Goal: Transaction & Acquisition: Download file/media

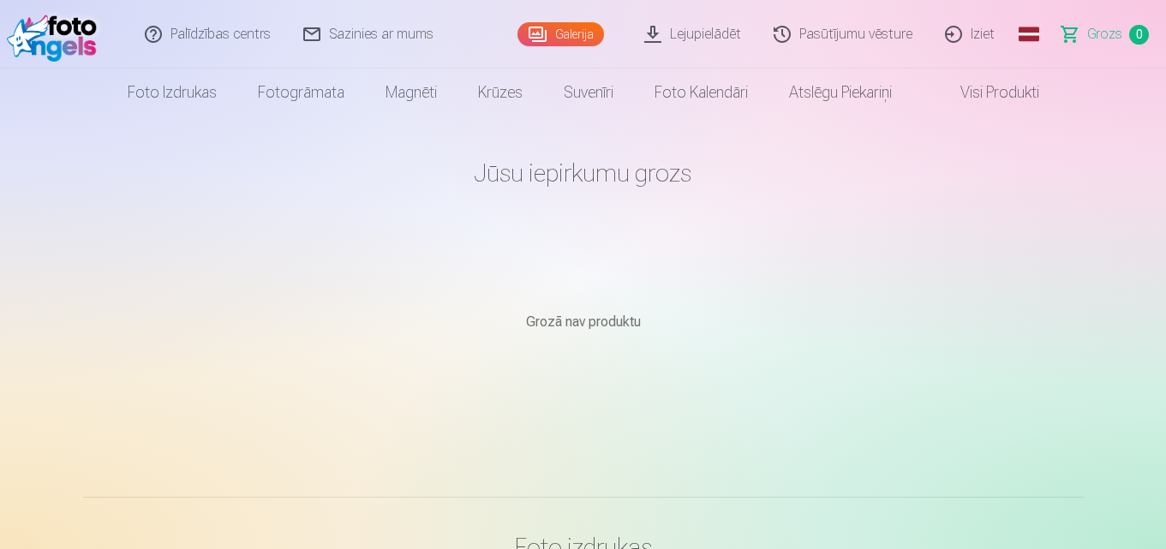
click at [584, 31] on link "Galerija" at bounding box center [561, 34] width 87 height 24
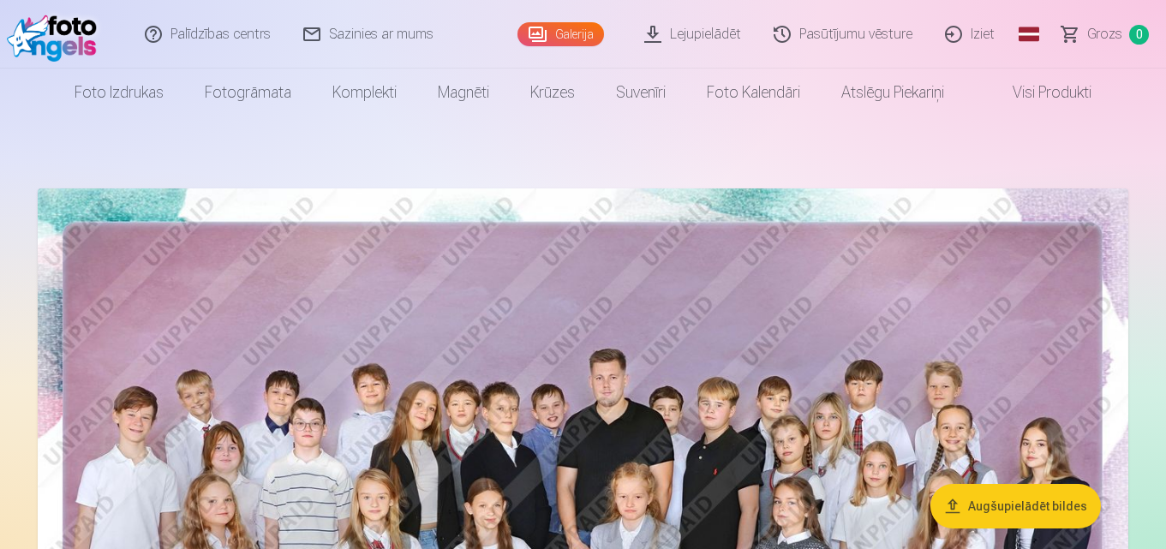
click at [712, 36] on link "Lejupielādēt" at bounding box center [693, 34] width 129 height 69
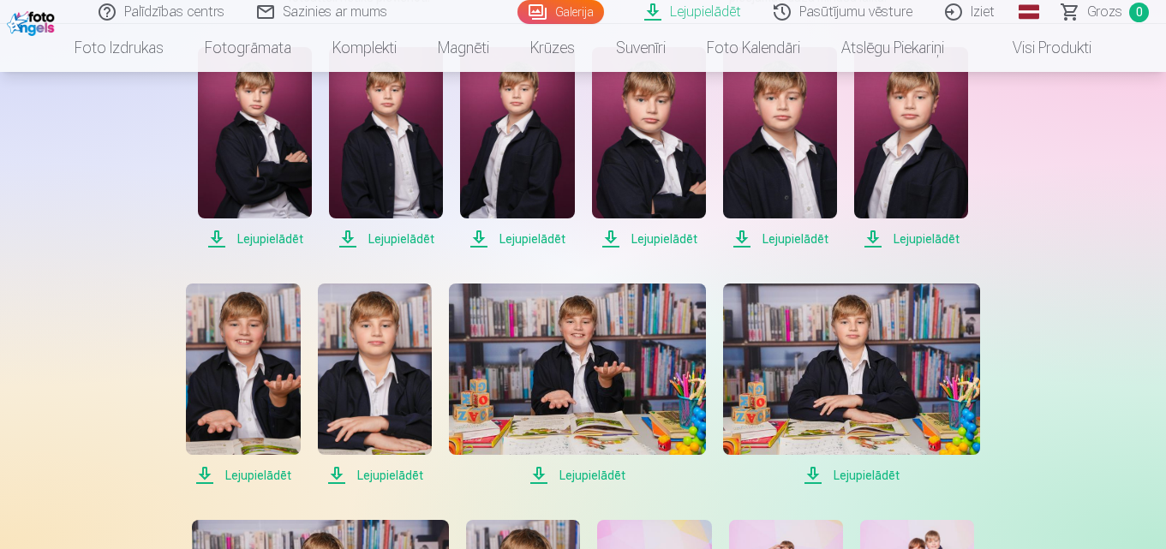
scroll to position [299, 0]
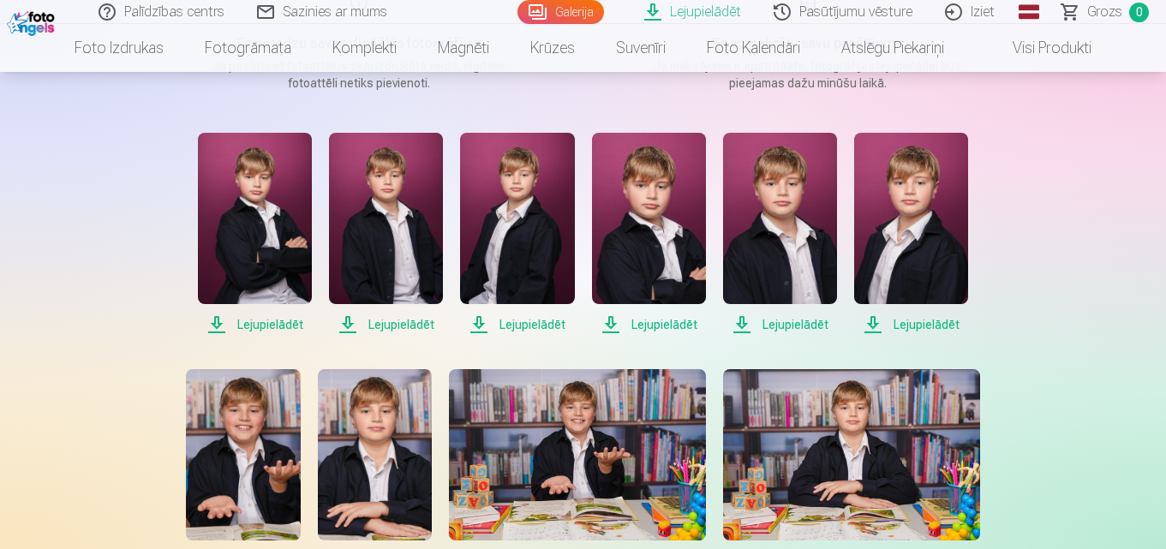
click at [276, 323] on span "Lejupielādēt" at bounding box center [255, 325] width 114 height 21
click at [393, 325] on span "Lejupielādēt" at bounding box center [386, 325] width 114 height 21
click at [519, 324] on span "Lejupielādēt" at bounding box center [517, 325] width 114 height 21
click at [648, 329] on span "Lejupielādēt" at bounding box center [649, 325] width 114 height 21
click at [752, 325] on span "Lejupielādēt" at bounding box center [780, 325] width 114 height 21
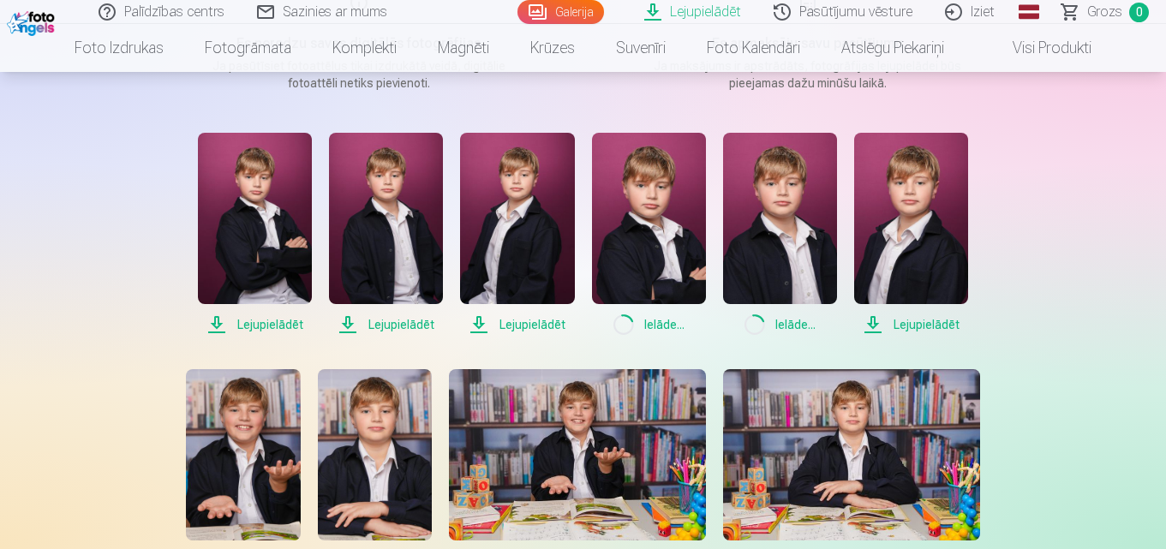
click at [890, 321] on span "Lejupielādēt" at bounding box center [911, 325] width 114 height 21
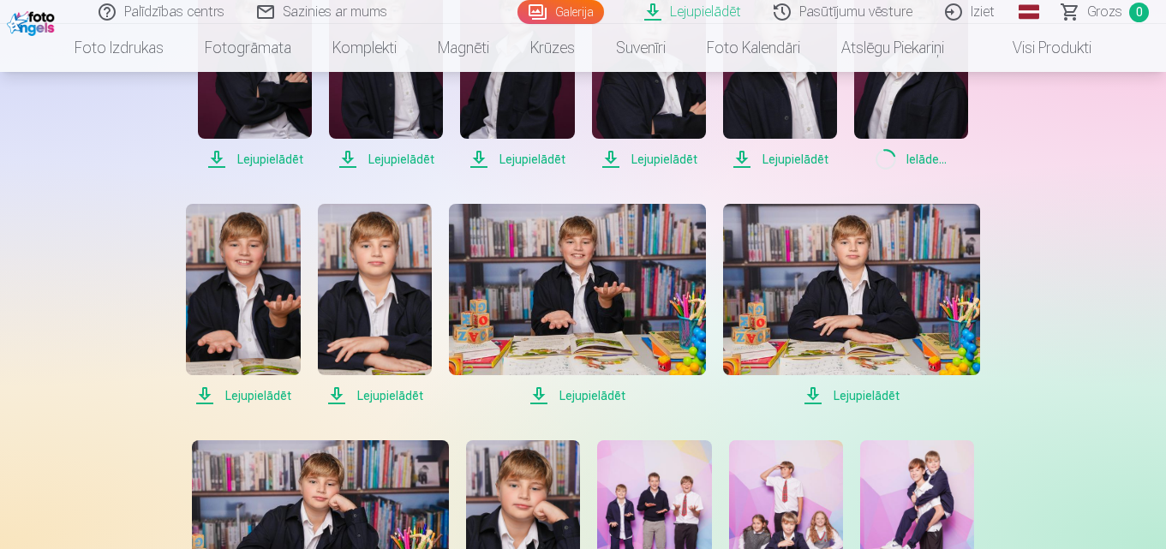
scroll to position [471, 0]
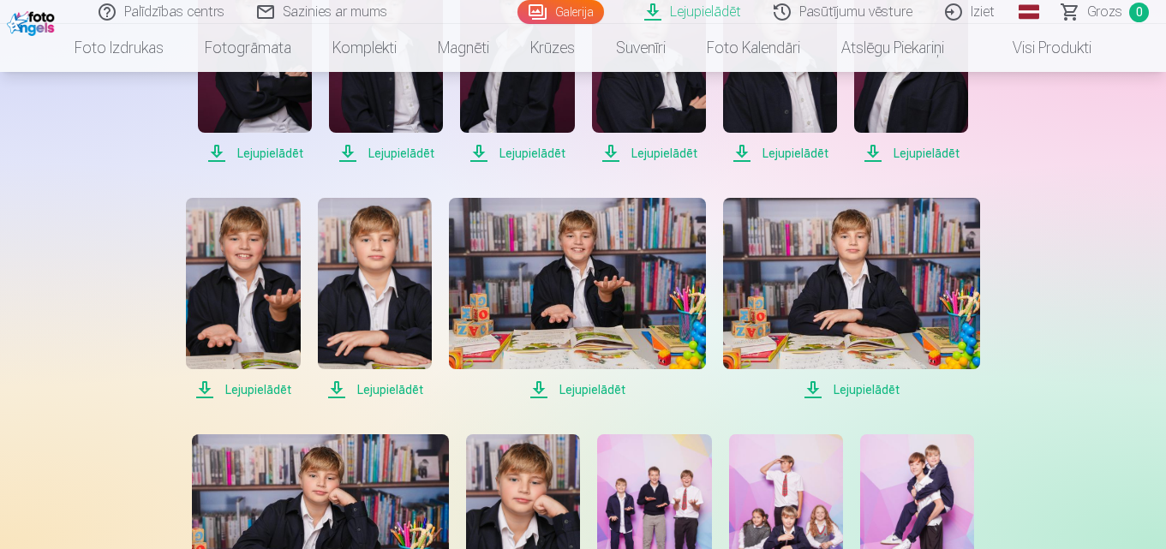
click at [854, 392] on span "Lejupielādēt" at bounding box center [851, 390] width 257 height 21
click at [603, 387] on span "Lejupielādēt" at bounding box center [577, 390] width 257 height 21
click at [400, 386] on span "Lejupielādēt" at bounding box center [375, 390] width 114 height 21
click at [271, 385] on span "Lejupielādēt" at bounding box center [243, 390] width 114 height 21
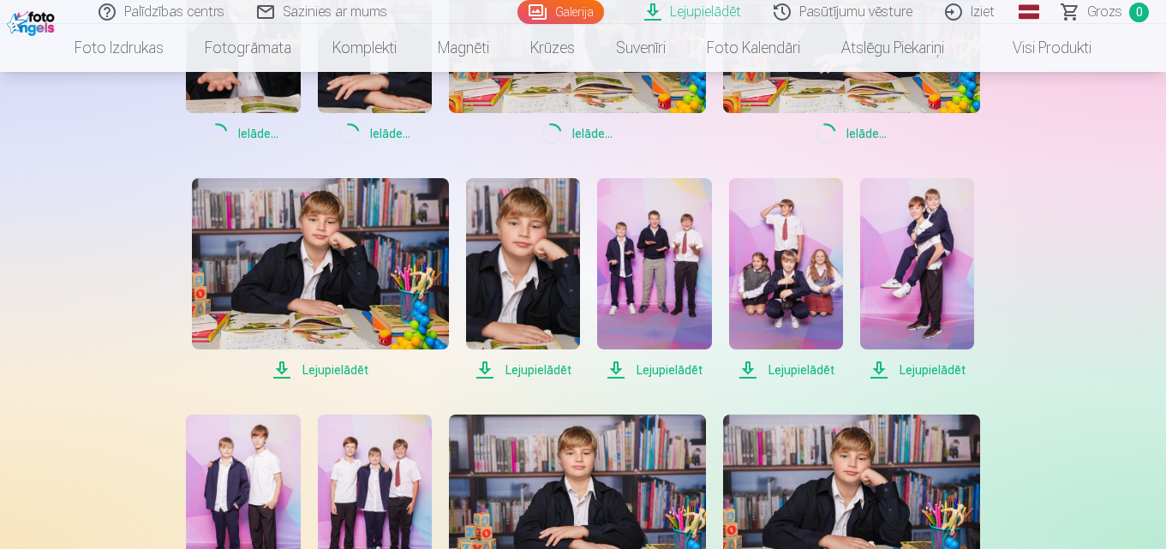
scroll to position [728, 0]
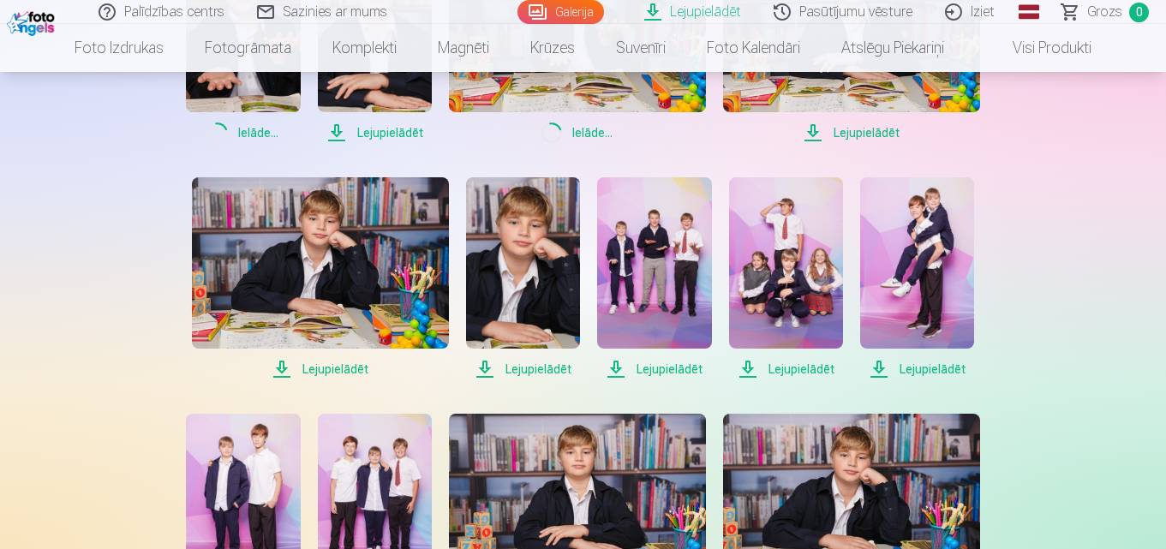
click at [324, 369] on span "Lejupielādēt" at bounding box center [320, 369] width 257 height 21
click at [514, 365] on span "Lejupielādēt" at bounding box center [523, 369] width 114 height 21
click at [638, 369] on span "Lejupielādēt" at bounding box center [654, 369] width 114 height 21
click at [767, 368] on span "Lejupielādēt" at bounding box center [786, 369] width 114 height 21
click at [903, 369] on span "Lejupielādēt" at bounding box center [917, 369] width 114 height 21
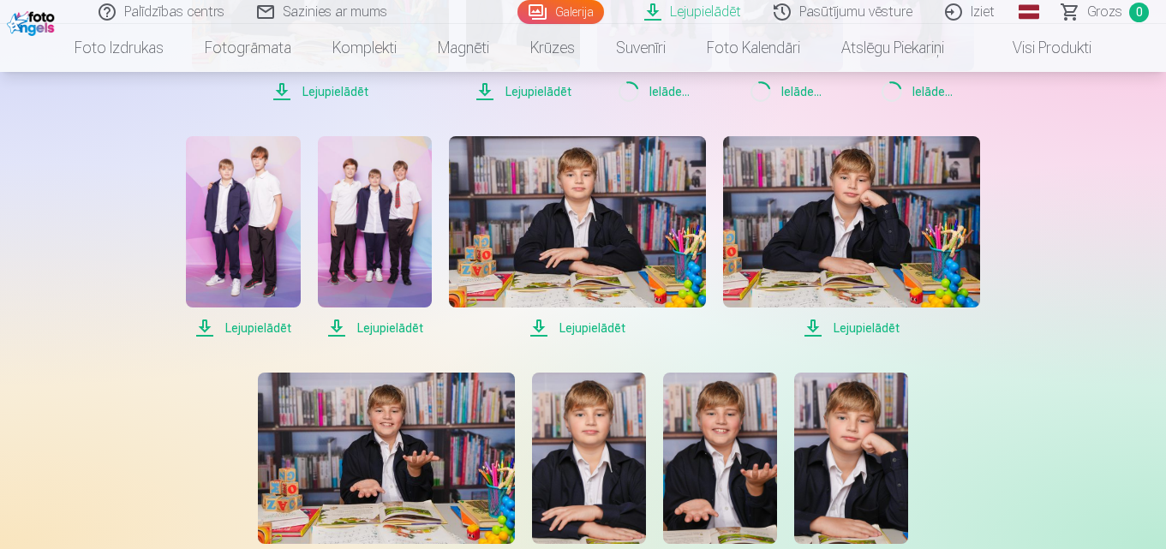
scroll to position [1070, 0]
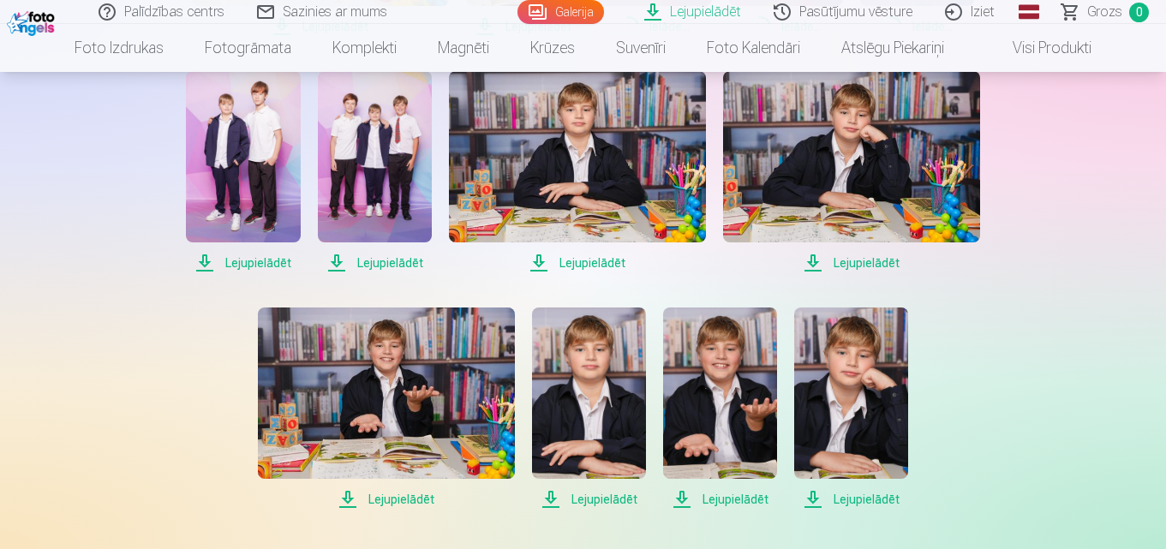
click at [872, 264] on span "Lejupielādēt" at bounding box center [851, 263] width 257 height 21
click at [606, 261] on span "Lejupielādēt" at bounding box center [577, 263] width 257 height 21
click at [388, 266] on span "Lejupielādēt" at bounding box center [375, 263] width 114 height 21
click at [252, 261] on span "Lejupielādēt" at bounding box center [243, 263] width 114 height 21
click at [407, 499] on span "Lejupielādēt" at bounding box center [386, 499] width 257 height 21
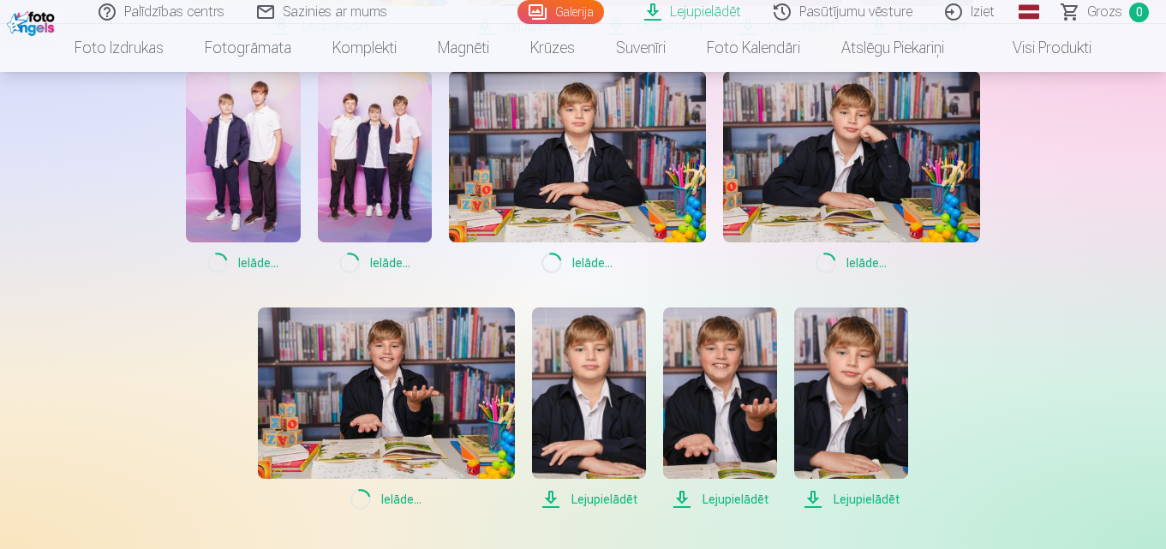
click at [602, 501] on span "Lejupielādēt" at bounding box center [589, 499] width 114 height 21
click at [724, 501] on span "Lejupielādēt" at bounding box center [720, 499] width 114 height 21
click at [849, 495] on span "Lejupielādēt" at bounding box center [851, 499] width 114 height 21
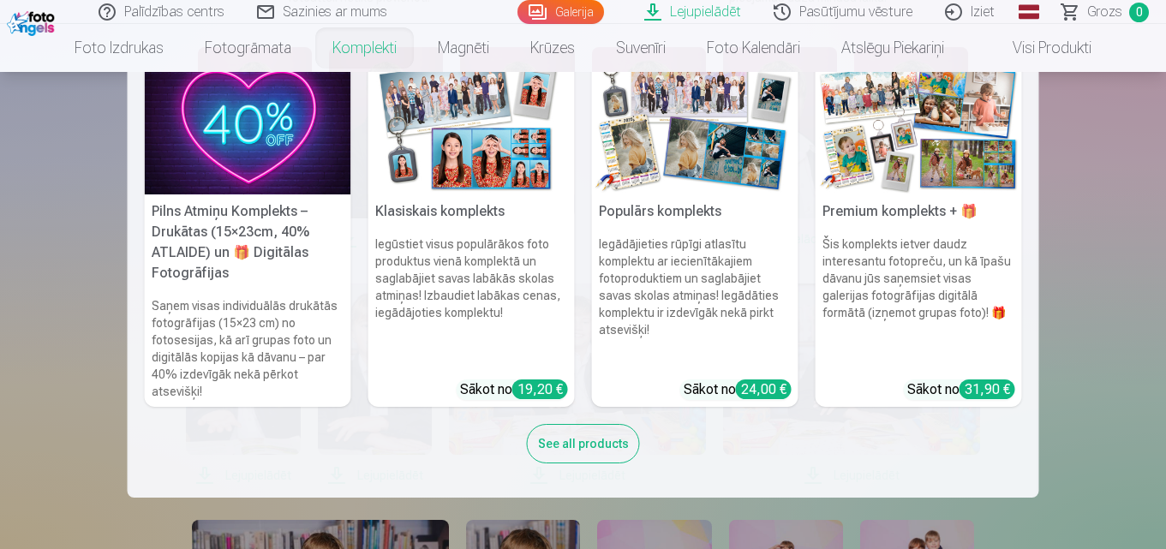
scroll to position [471, 0]
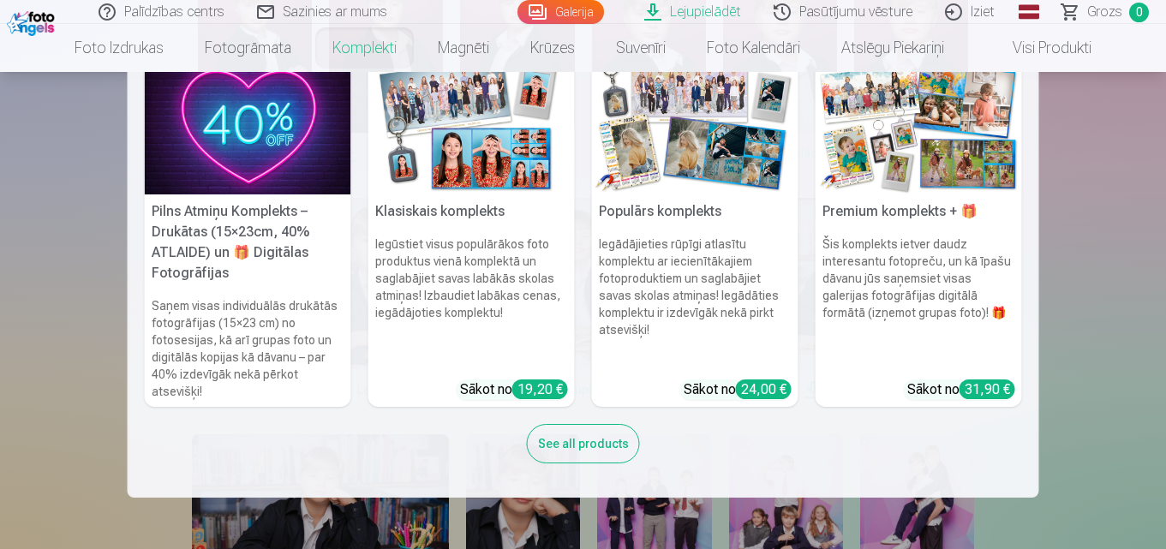
click at [1097, 445] on nav "Pilns Atmiņu Komplekts – Drukātas (15×23cm, 40% ATLAIDE) un 🎁 Digitālas Fotogrā…" at bounding box center [583, 285] width 1166 height 426
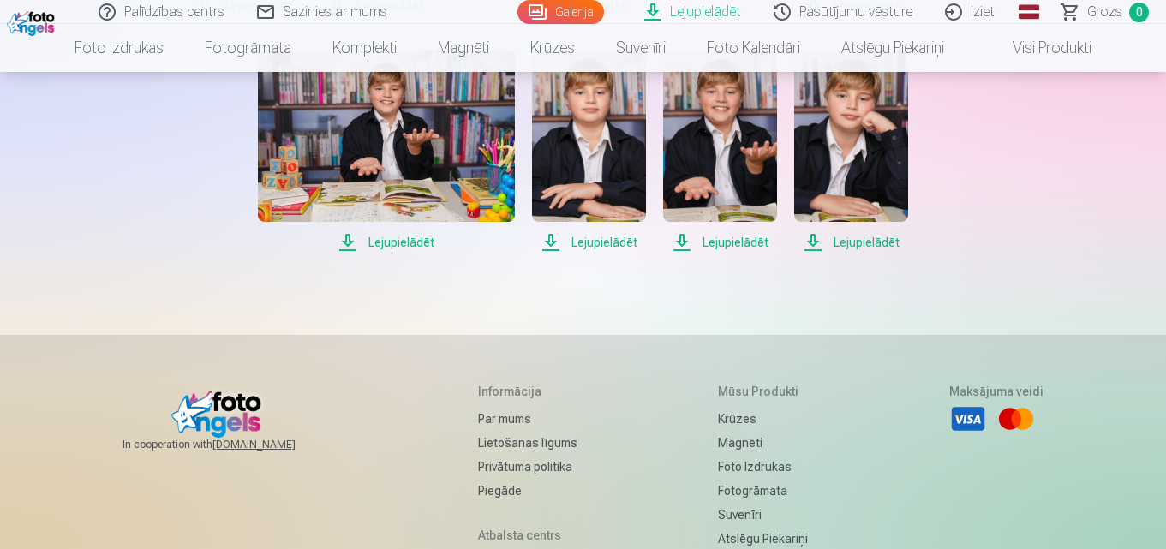
scroll to position [1156, 0]
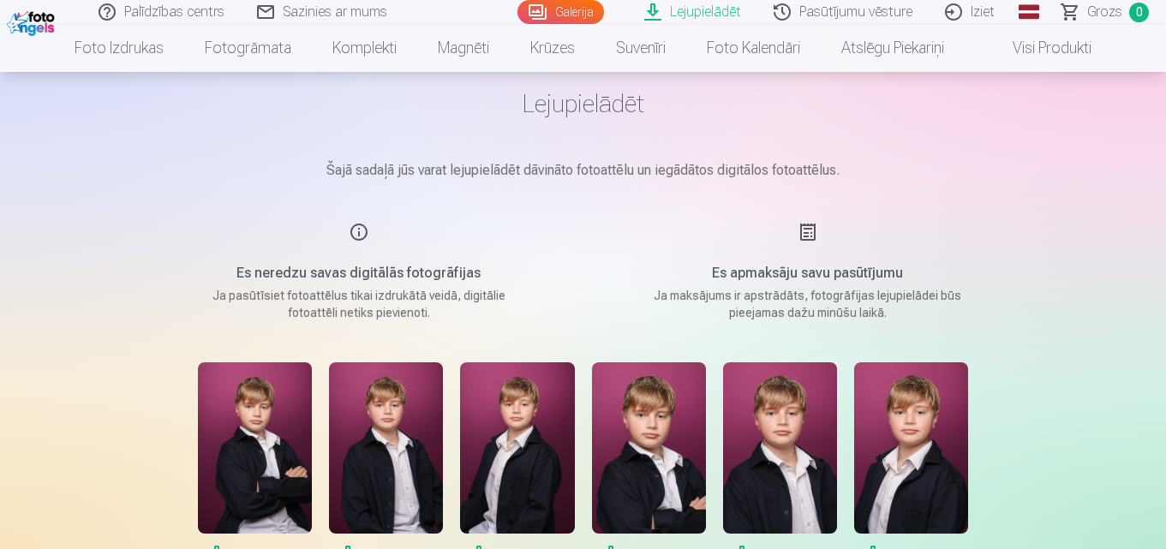
scroll to position [171, 0]
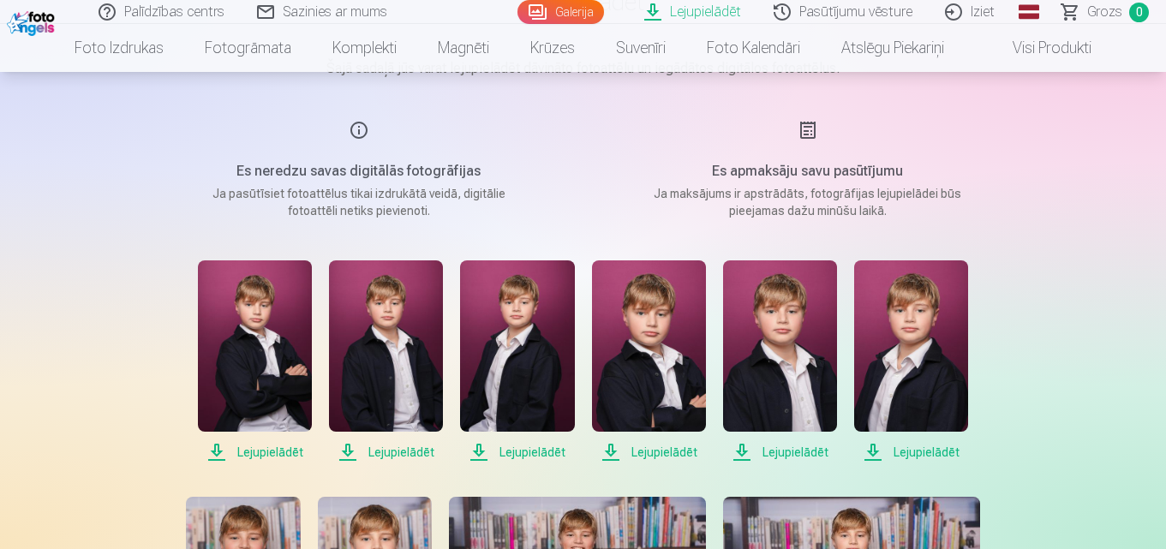
click at [777, 447] on span "Lejupielādēt" at bounding box center [780, 452] width 114 height 21
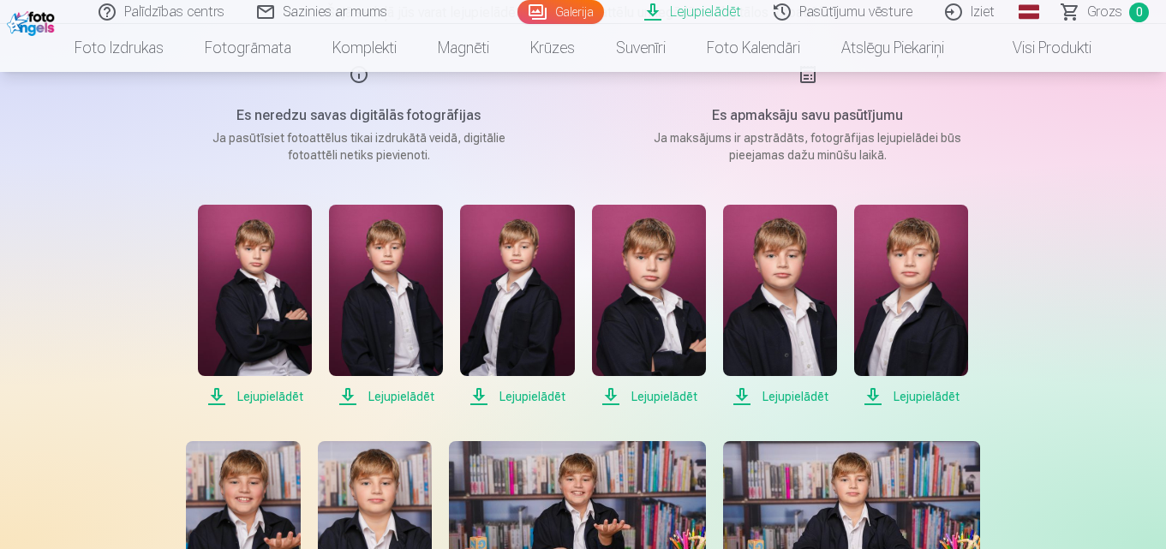
scroll to position [257, 0]
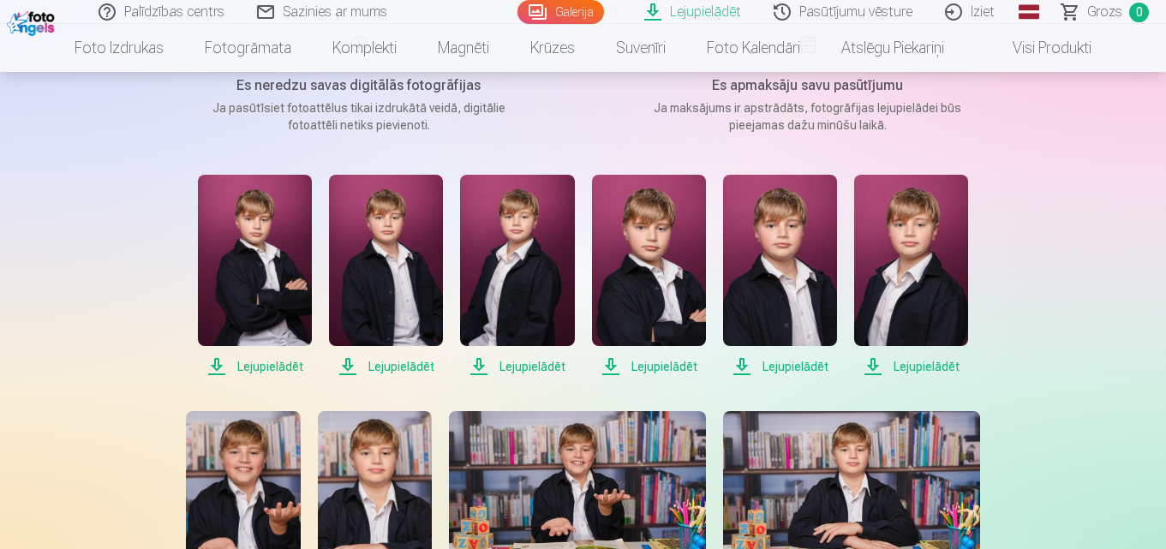
click at [793, 365] on span "Lejupielādēt" at bounding box center [780, 367] width 114 height 21
click at [916, 367] on span "Lejupielādēt" at bounding box center [911, 367] width 114 height 21
click at [916, 368] on span "Lejupielādēt" at bounding box center [911, 367] width 114 height 21
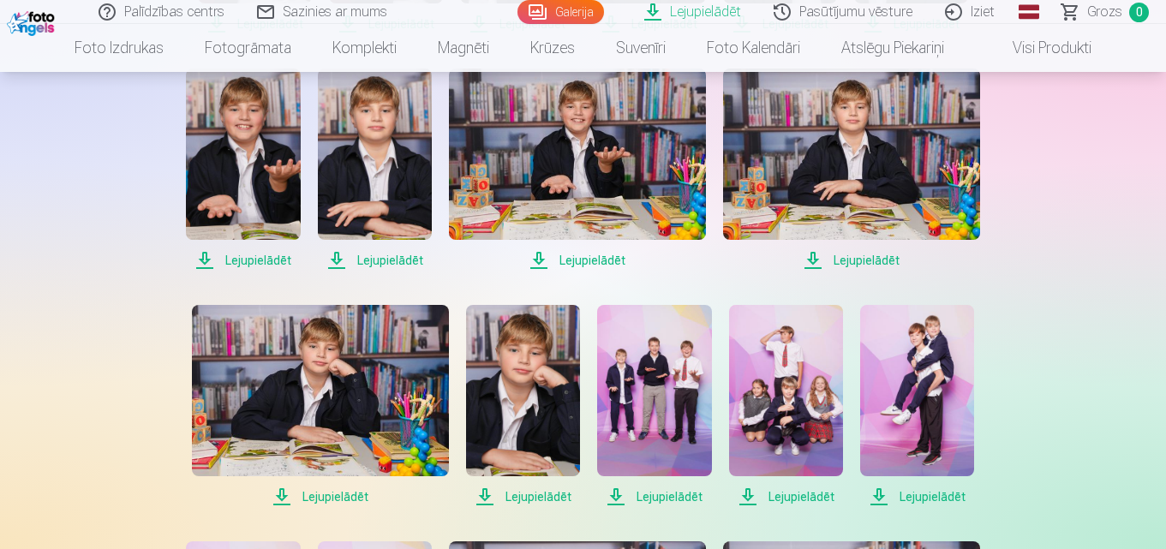
scroll to position [514, 0]
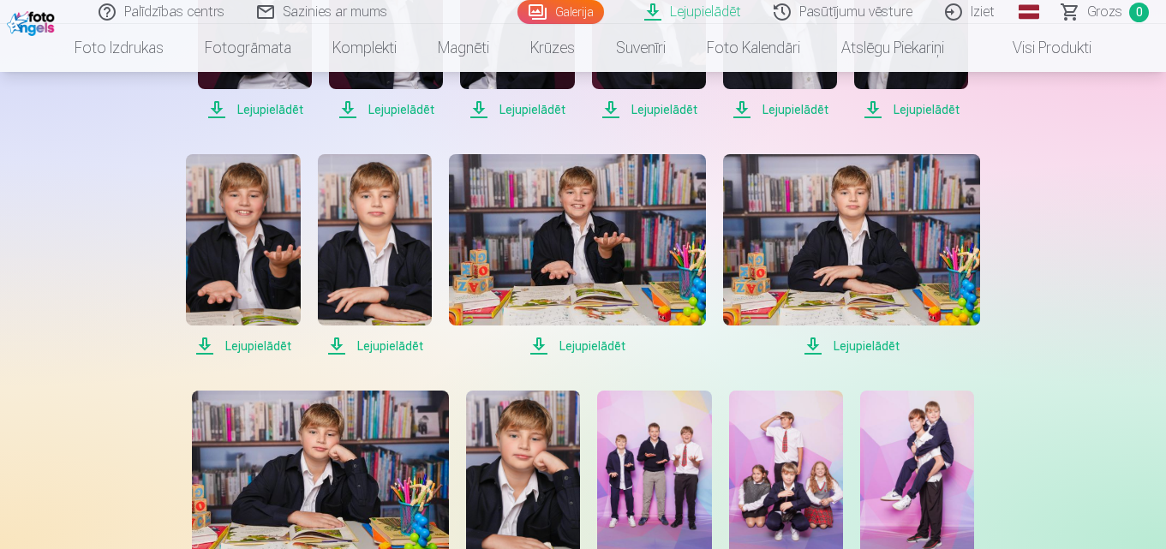
click at [264, 342] on span "Lejupielādēt" at bounding box center [243, 346] width 114 height 21
click at [335, 348] on span "Lejupielādēt" at bounding box center [375, 346] width 114 height 21
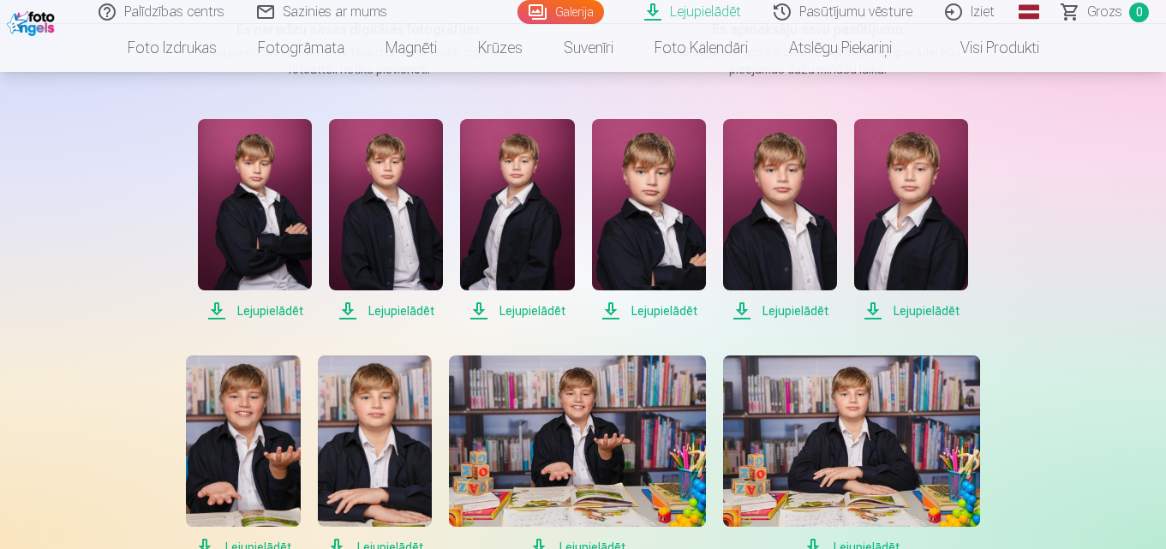
scroll to position [343, 0]
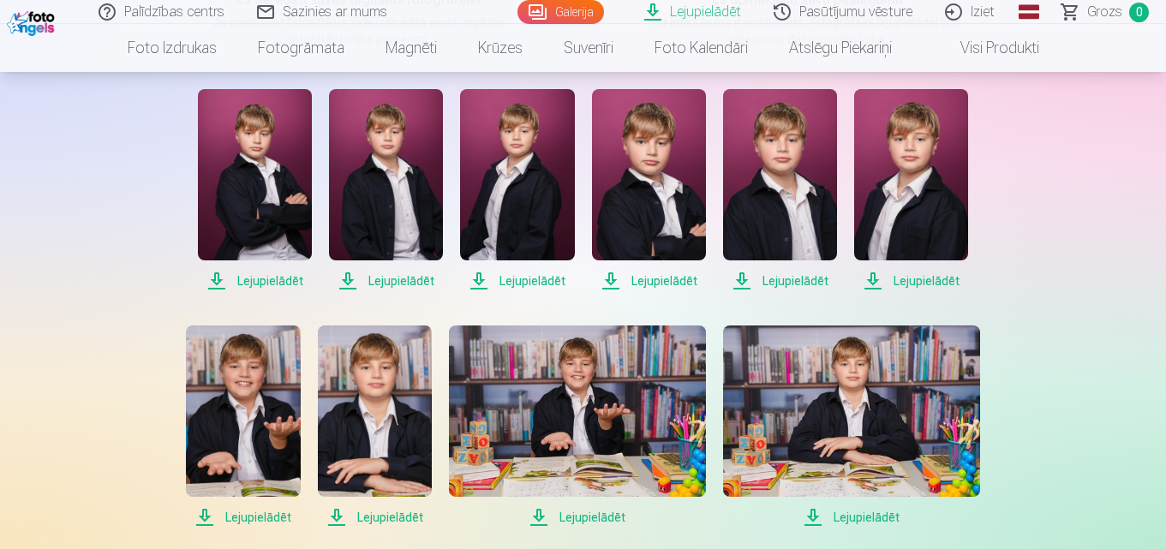
click at [783, 283] on span "Lejupielādēt" at bounding box center [780, 281] width 114 height 21
click at [926, 282] on span "Lejupielādēt" at bounding box center [911, 281] width 114 height 21
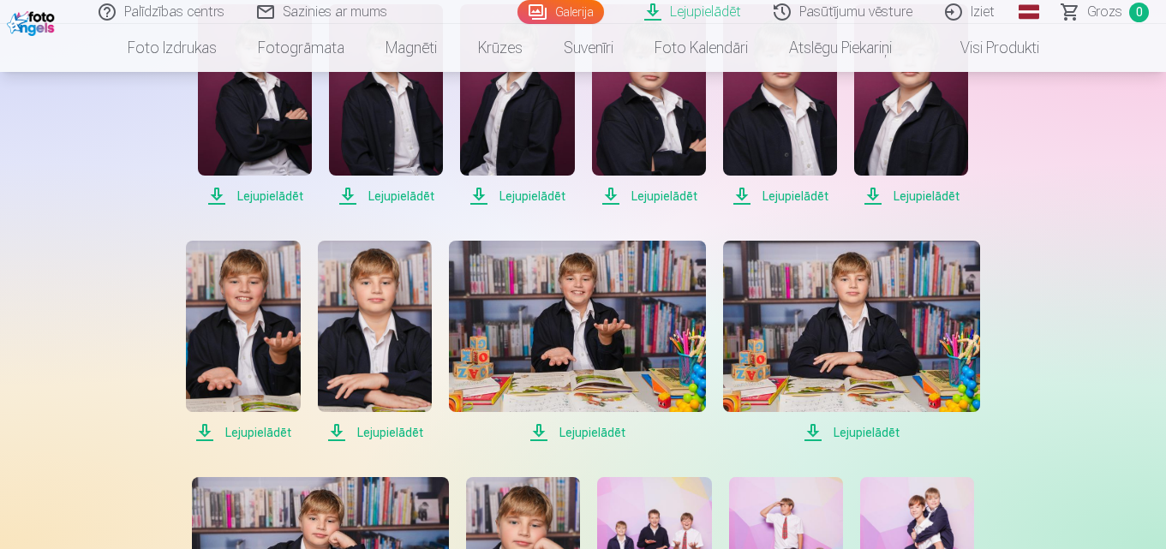
scroll to position [429, 0]
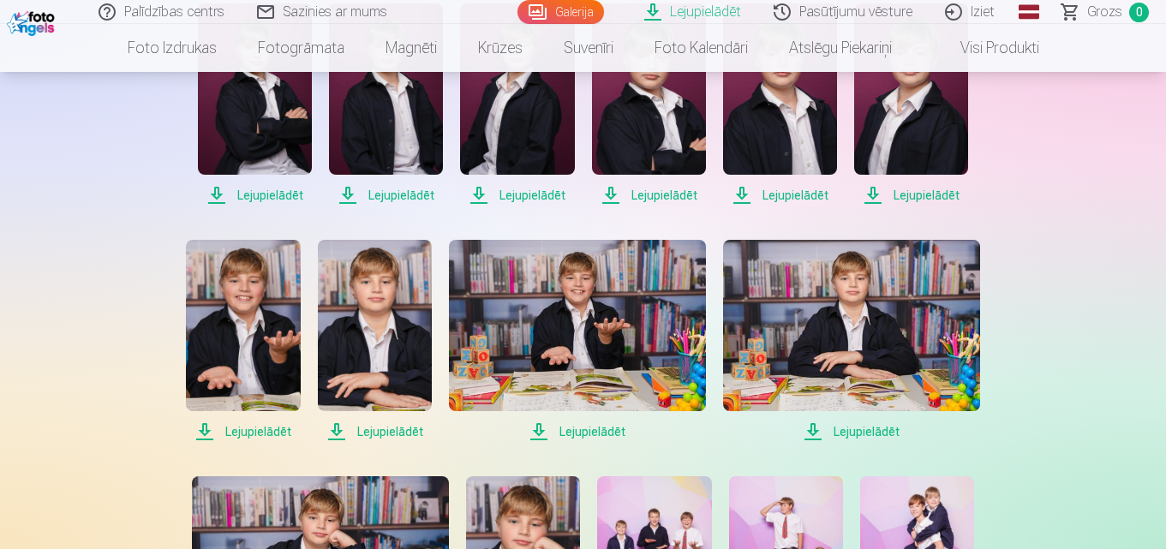
click at [267, 437] on span "Lejupielādēt" at bounding box center [243, 432] width 114 height 21
click at [379, 434] on span "Lejupielādēt" at bounding box center [375, 432] width 114 height 21
click at [572, 435] on span "Lejupielādēt" at bounding box center [577, 432] width 257 height 21
click at [857, 426] on span "Lejupielādēt" at bounding box center [851, 432] width 257 height 21
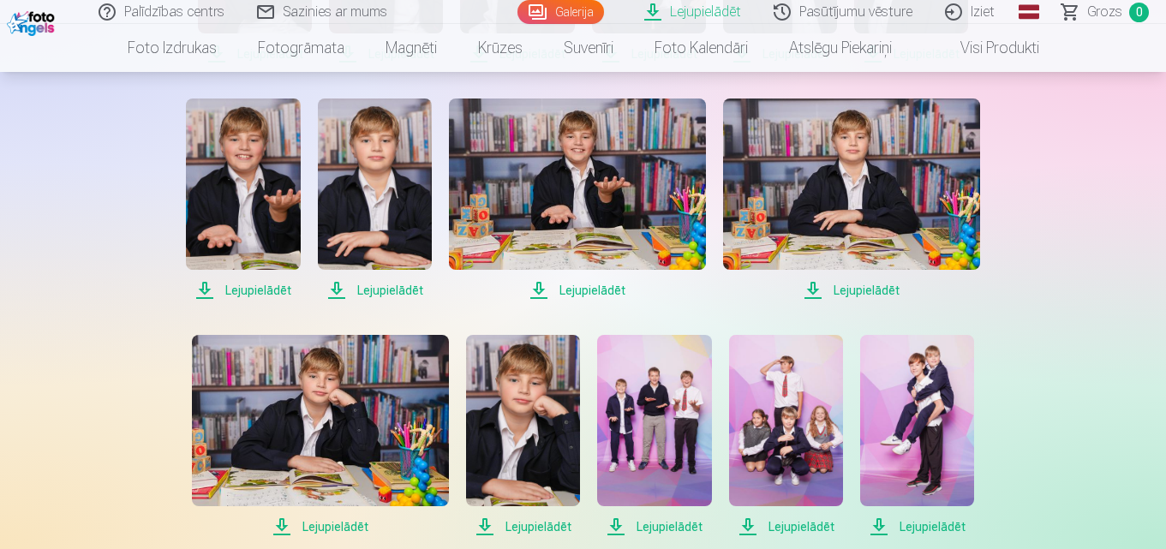
scroll to position [686, 0]
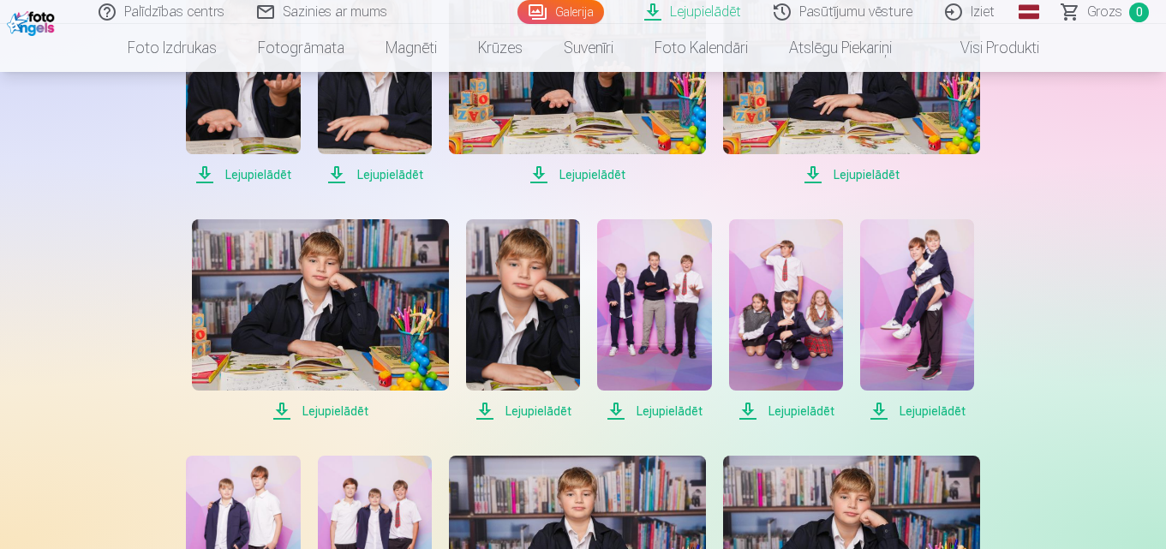
click at [356, 409] on span "Lejupielādēt" at bounding box center [320, 411] width 257 height 21
click at [538, 414] on span "Lejupielādēt" at bounding box center [523, 411] width 114 height 21
click at [666, 406] on span "Lejupielādēt" at bounding box center [654, 411] width 114 height 21
click at [797, 415] on span "Lejupielādēt" at bounding box center [786, 411] width 114 height 21
click at [917, 410] on span "Lejupielādēt" at bounding box center [917, 411] width 114 height 21
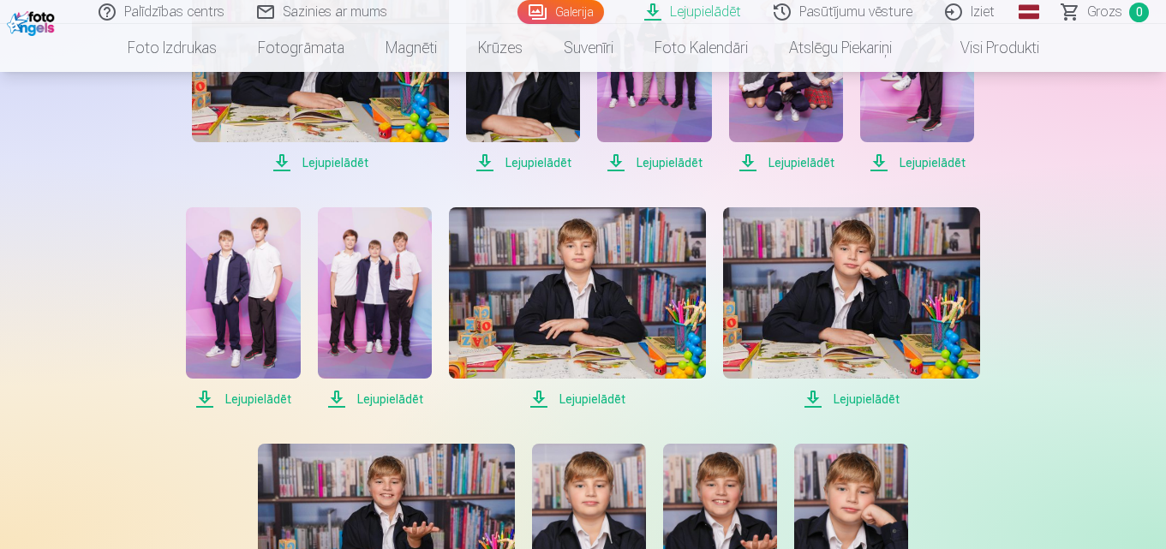
scroll to position [943, 0]
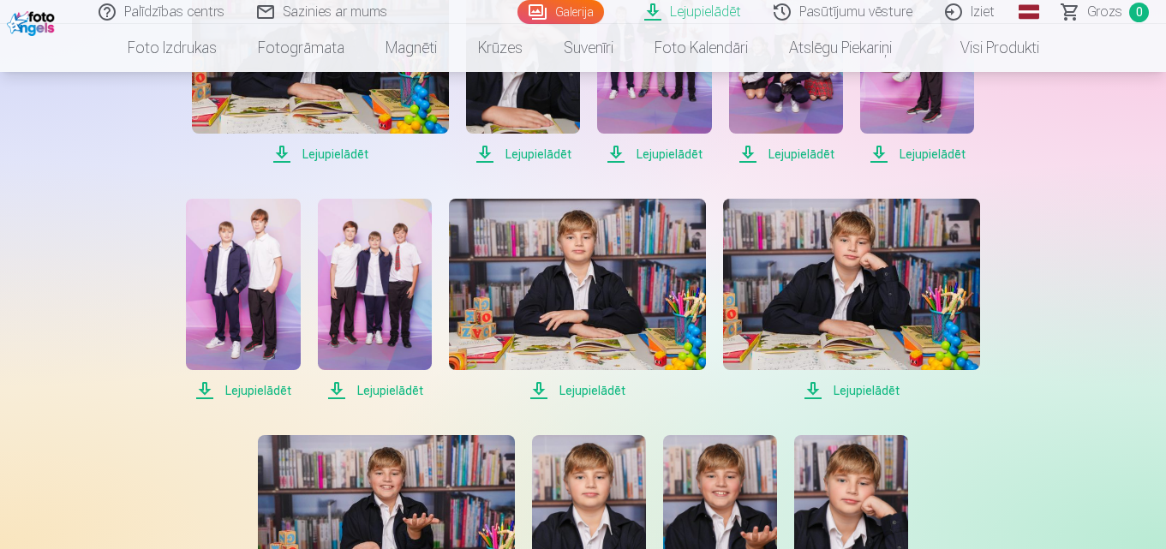
click at [265, 385] on span "Lejupielādēt" at bounding box center [243, 391] width 114 height 21
click at [375, 388] on span "Lejupielādēt" at bounding box center [375, 391] width 114 height 21
click at [606, 390] on span "Lejupielādēt" at bounding box center [577, 391] width 257 height 21
click at [849, 393] on span "Lejupielādēt" at bounding box center [851, 391] width 257 height 21
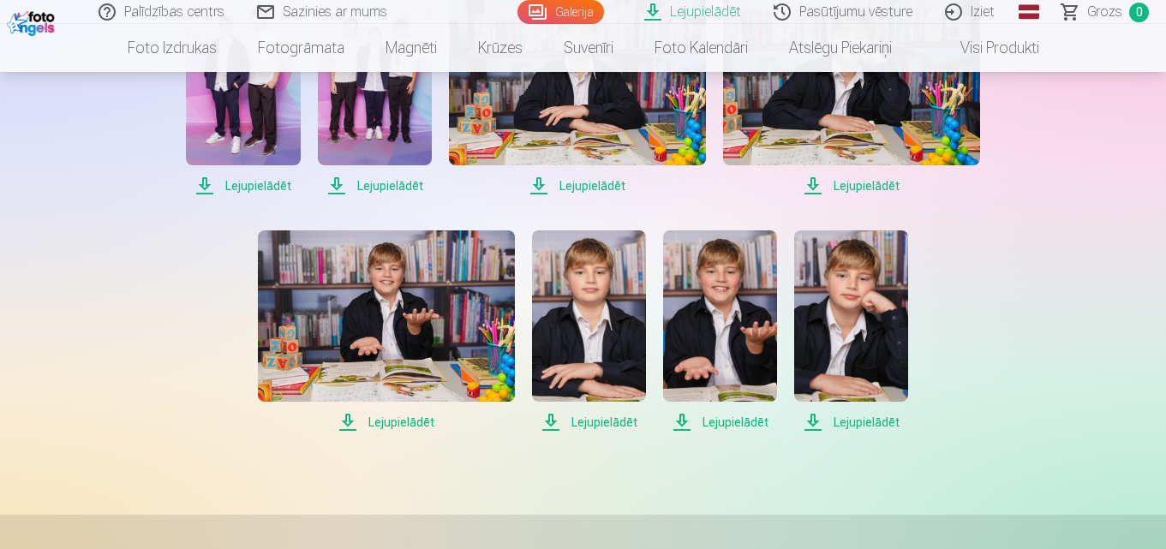
scroll to position [1200, 0]
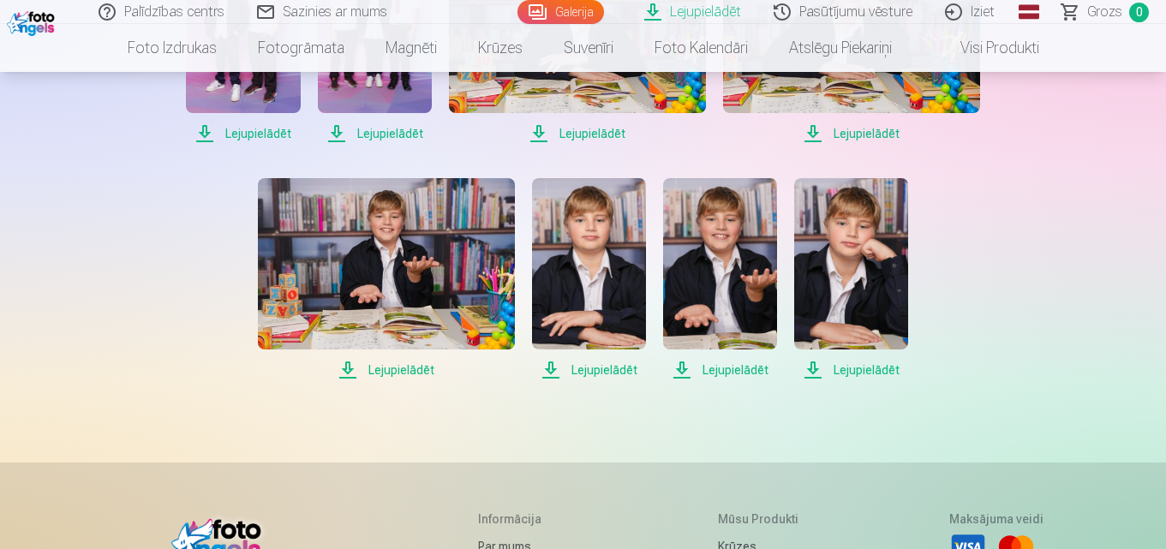
click at [401, 370] on span "Lejupielādēt" at bounding box center [386, 370] width 257 height 21
click at [602, 371] on span "Lejupielādēt" at bounding box center [589, 370] width 114 height 21
click at [711, 375] on span "Lejupielādēt" at bounding box center [720, 370] width 114 height 21
click at [840, 371] on span "Lejupielādēt" at bounding box center [851, 370] width 114 height 21
